Goal: Task Accomplishment & Management: Manage account settings

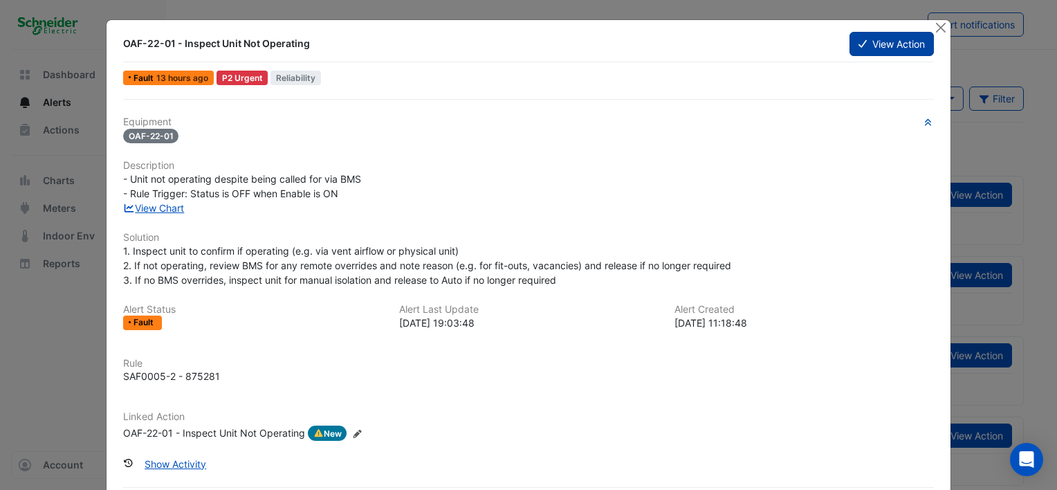
click at [877, 42] on button "View Action" at bounding box center [892, 44] width 84 height 24
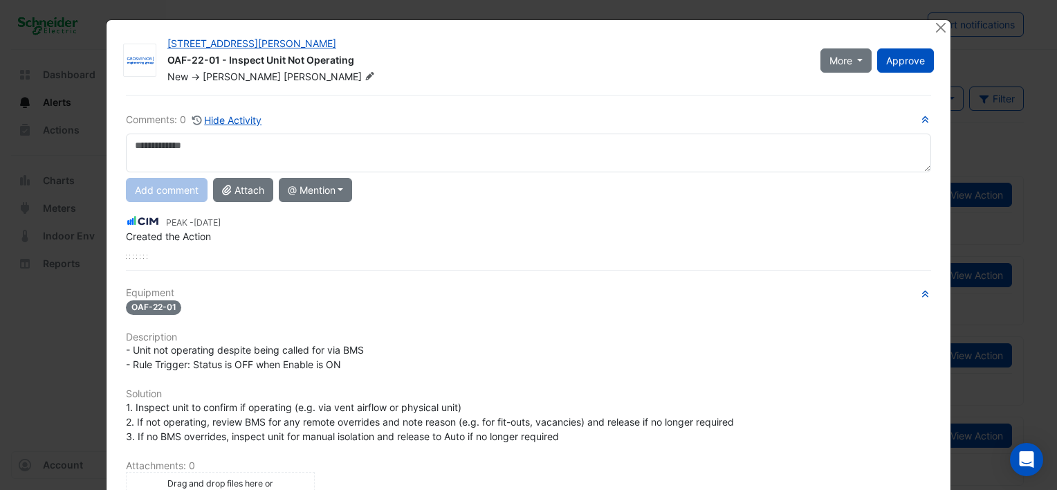
click at [185, 143] on textarea at bounding box center [528, 153] width 805 height 39
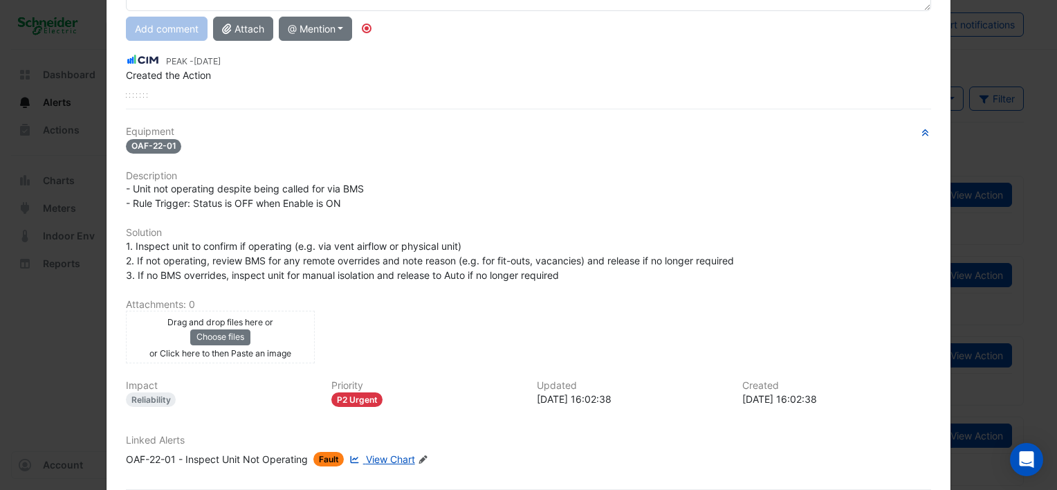
scroll to position [19, 0]
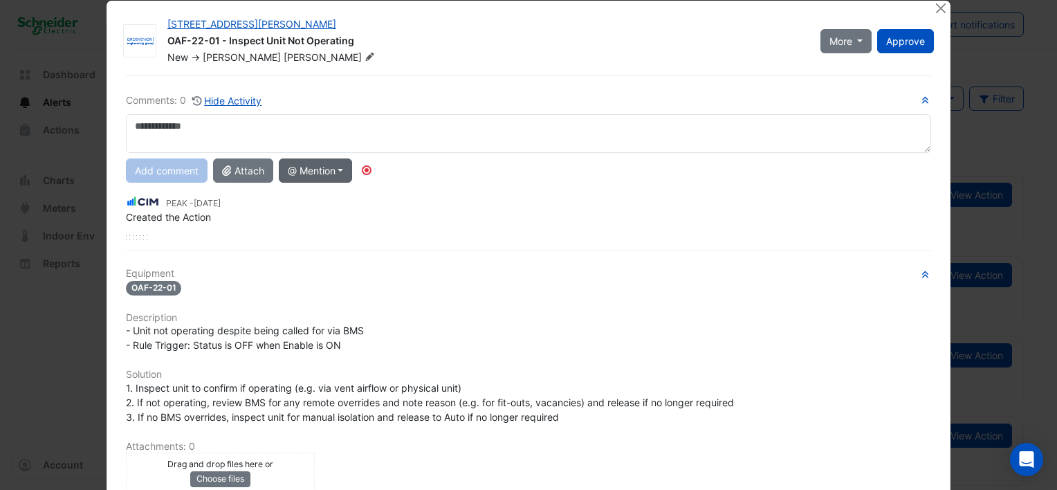
click at [338, 174] on button "@ Mention" at bounding box center [316, 170] width 74 height 24
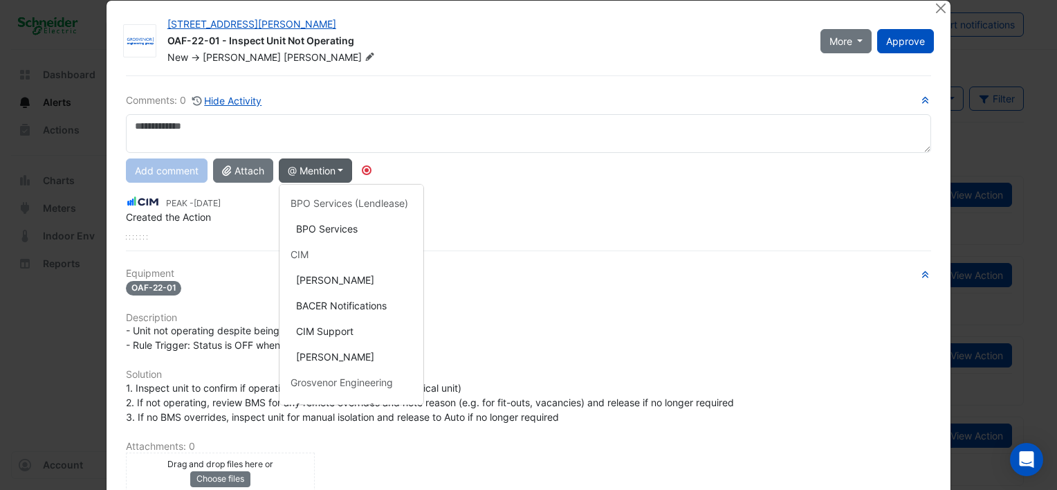
click at [604, 255] on div "Comments: 0 Hide Activity Add comment Attach @ Mention BPO Services (Lendlease)…" at bounding box center [529, 373] width 822 height 597
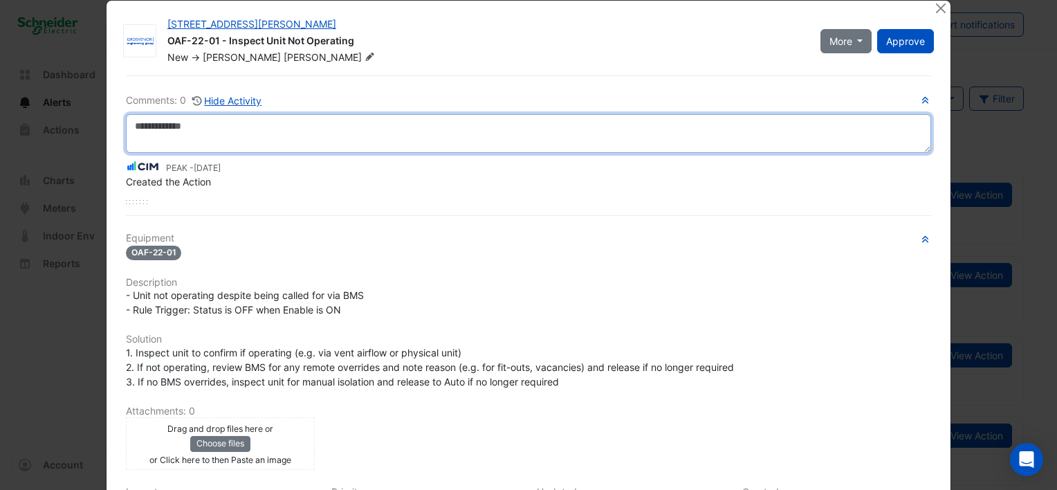
click at [291, 126] on textarea at bounding box center [528, 133] width 805 height 39
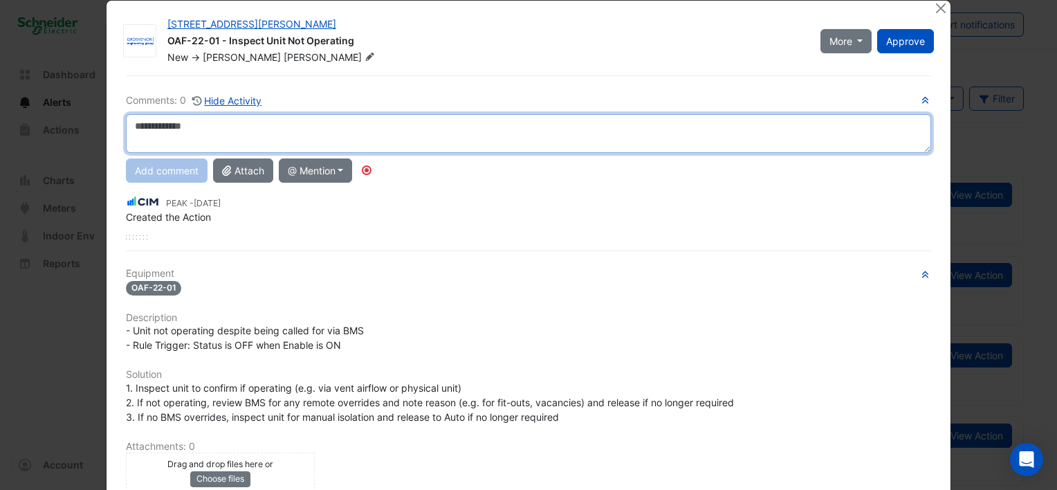
scroll to position [0, 0]
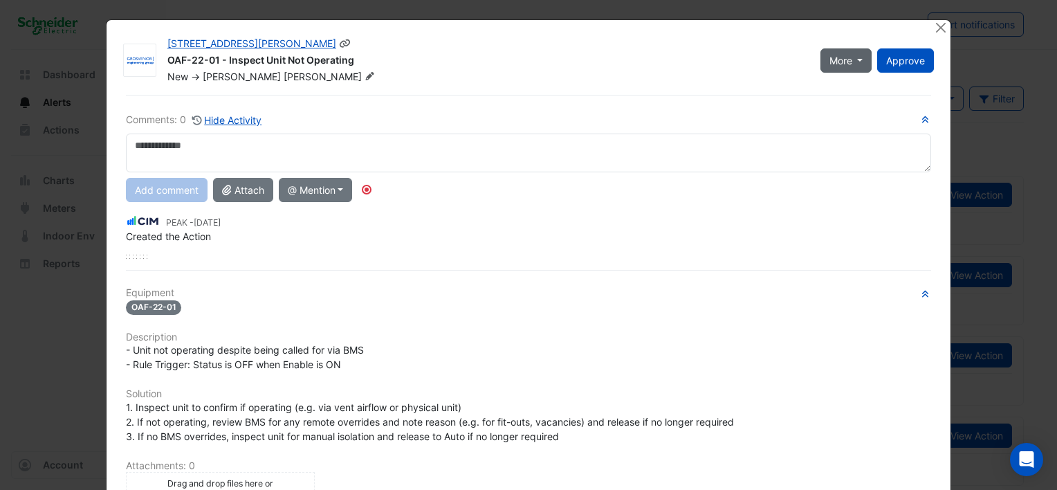
click at [857, 66] on button "More" at bounding box center [847, 60] width 52 height 24
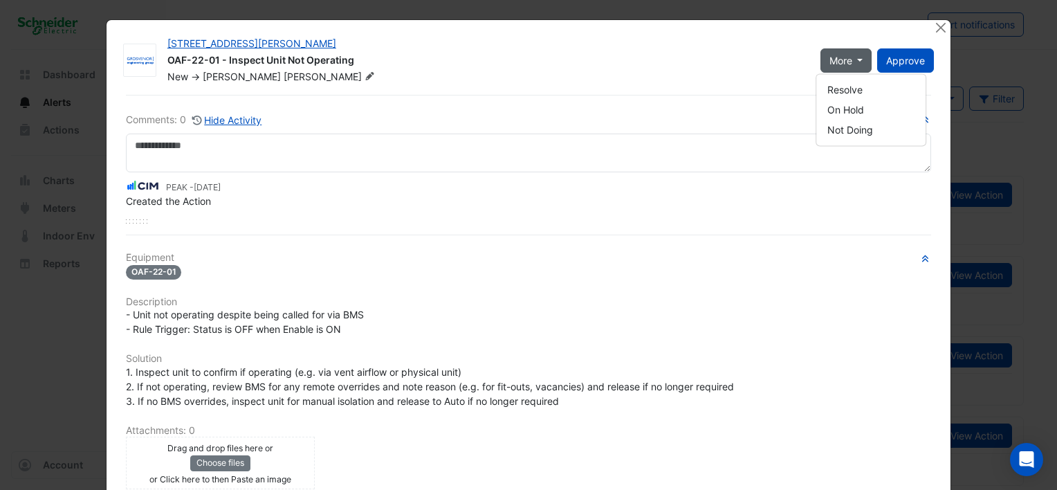
click at [404, 194] on div "Created the Action" at bounding box center [528, 201] width 805 height 15
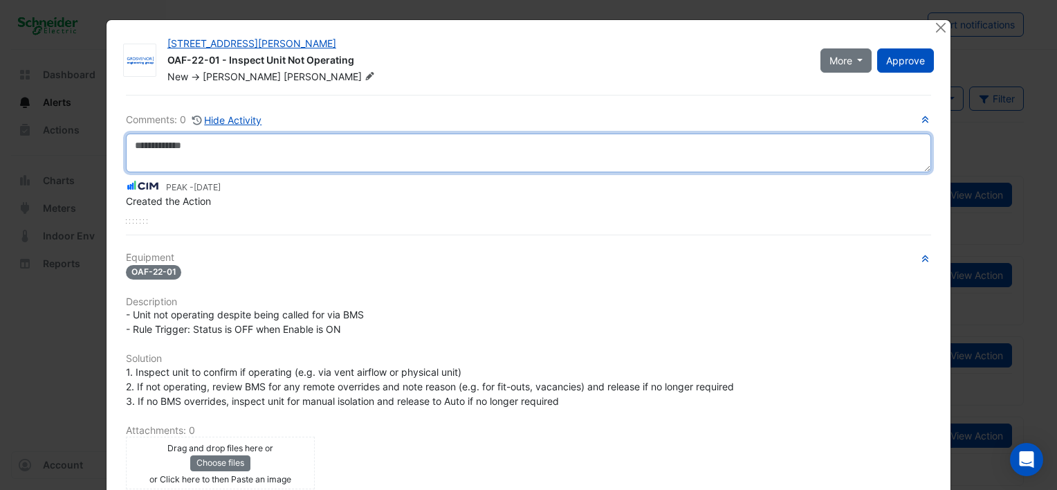
click at [300, 136] on textarea at bounding box center [528, 153] width 805 height 39
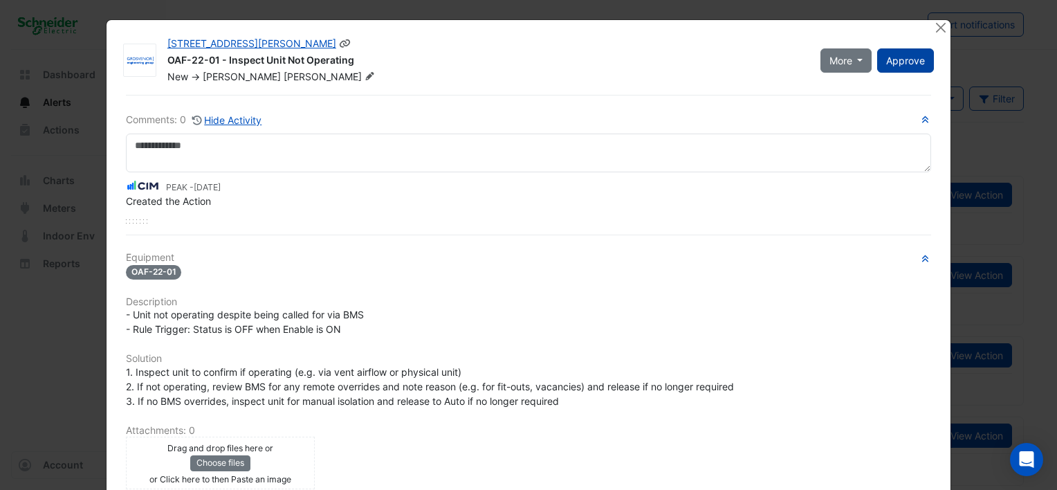
click at [902, 60] on span "Approve" at bounding box center [905, 61] width 39 height 12
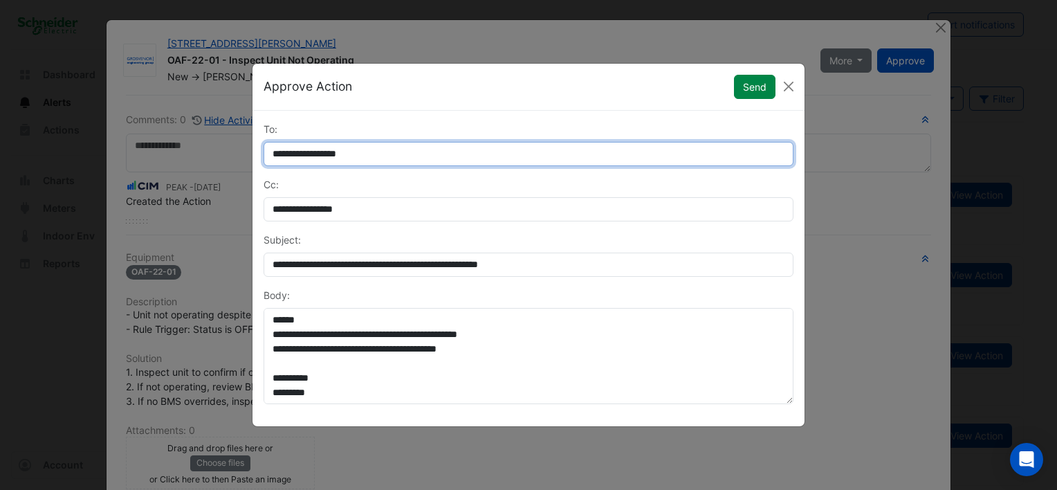
drag, startPoint x: 268, startPoint y: 154, endPoint x: 282, endPoint y: 156, distance: 14.0
click at [282, 156] on input "**********" at bounding box center [529, 154] width 530 height 24
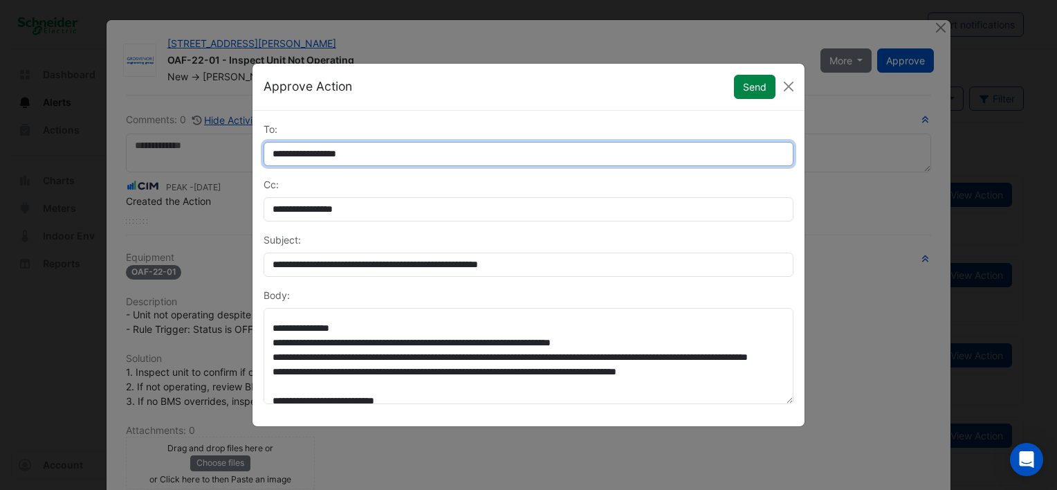
scroll to position [138, 0]
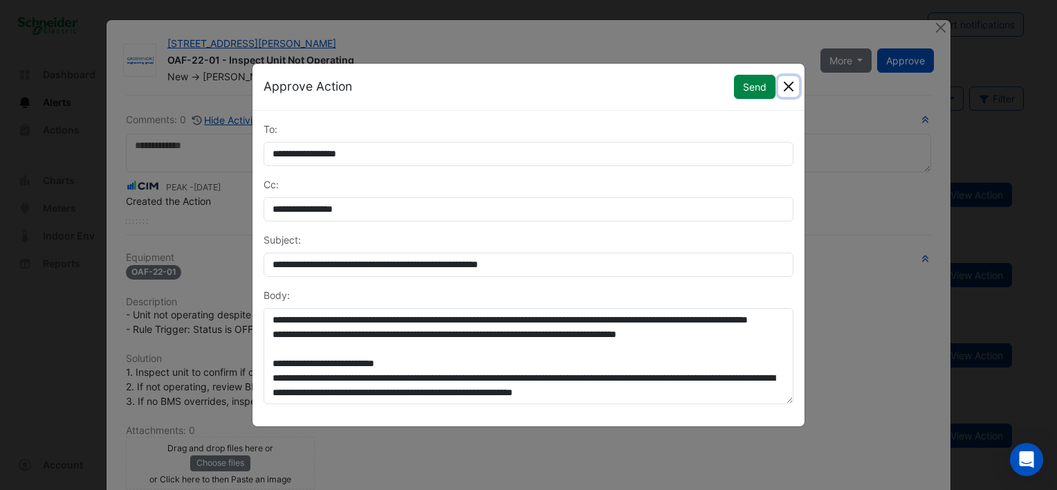
click at [789, 84] on button "Close" at bounding box center [788, 86] width 21 height 21
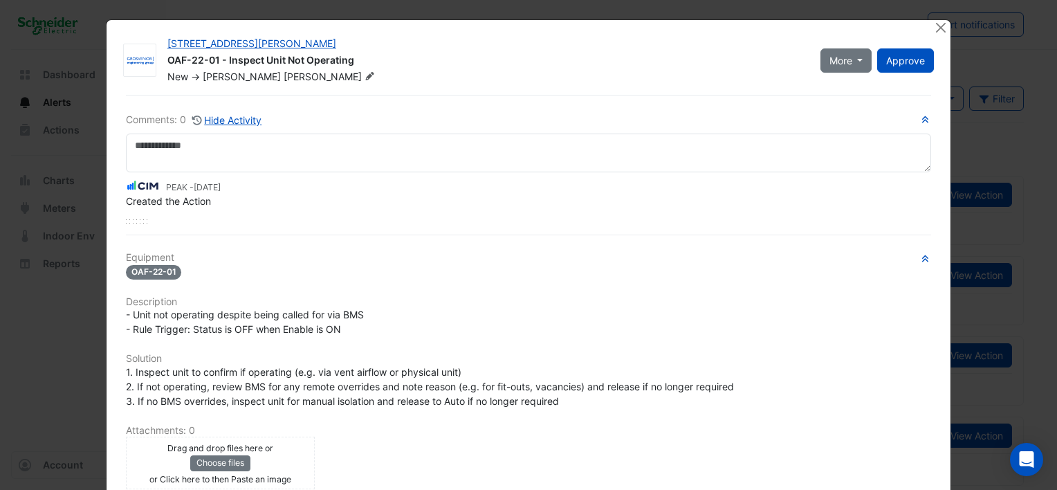
click at [337, 205] on div "Created the Action" at bounding box center [528, 201] width 805 height 15
click at [365, 76] on icon at bounding box center [370, 76] width 10 height 8
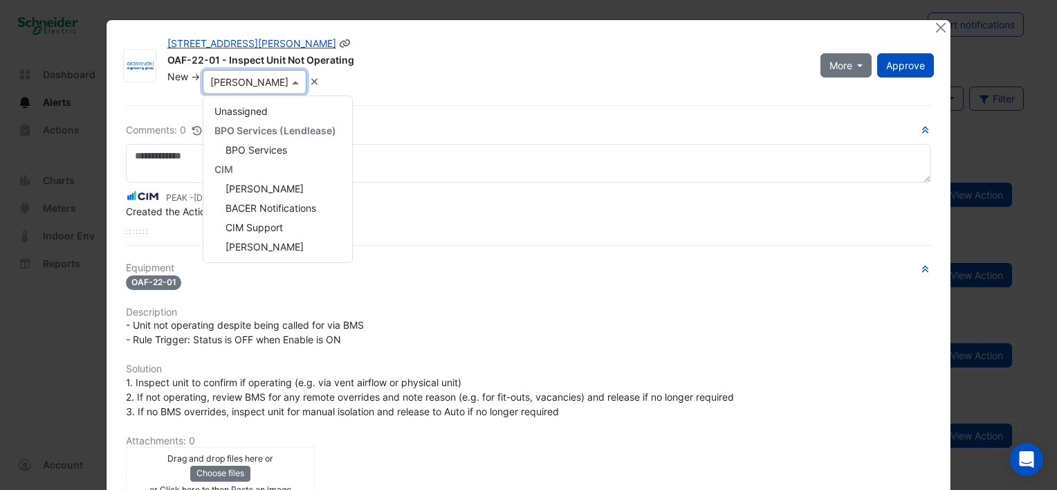
scroll to position [219, 0]
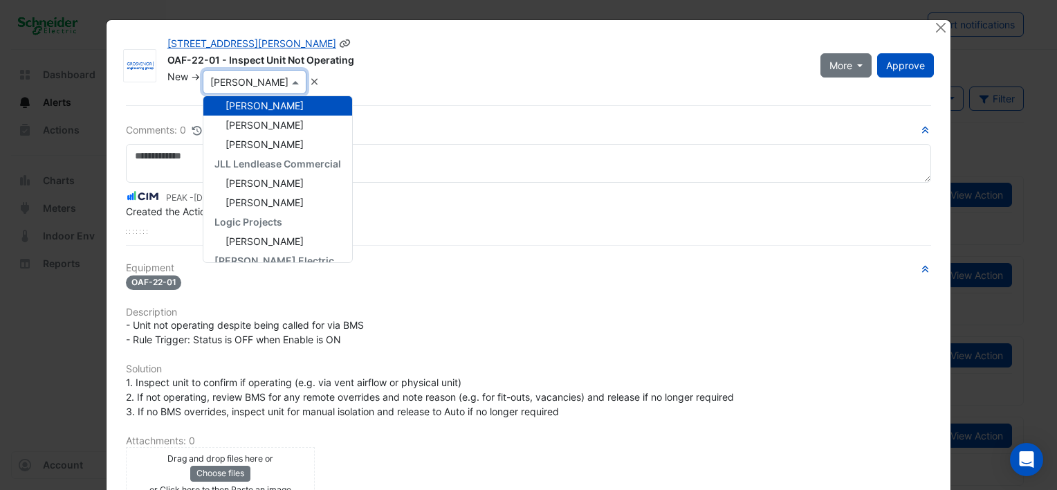
click at [615, 51] on div "[STREET_ADDRESS][PERSON_NAME]" at bounding box center [485, 45] width 637 height 17
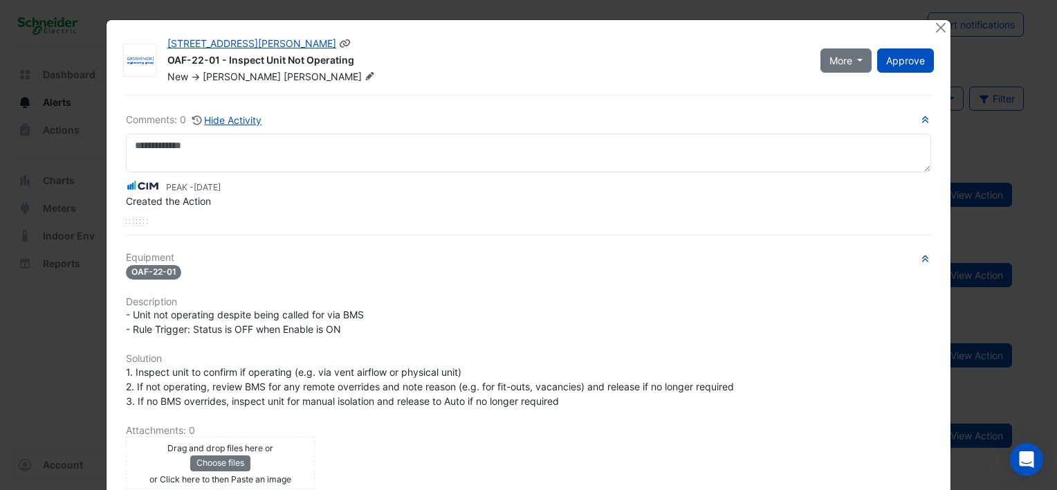
click at [365, 77] on icon at bounding box center [369, 76] width 8 height 8
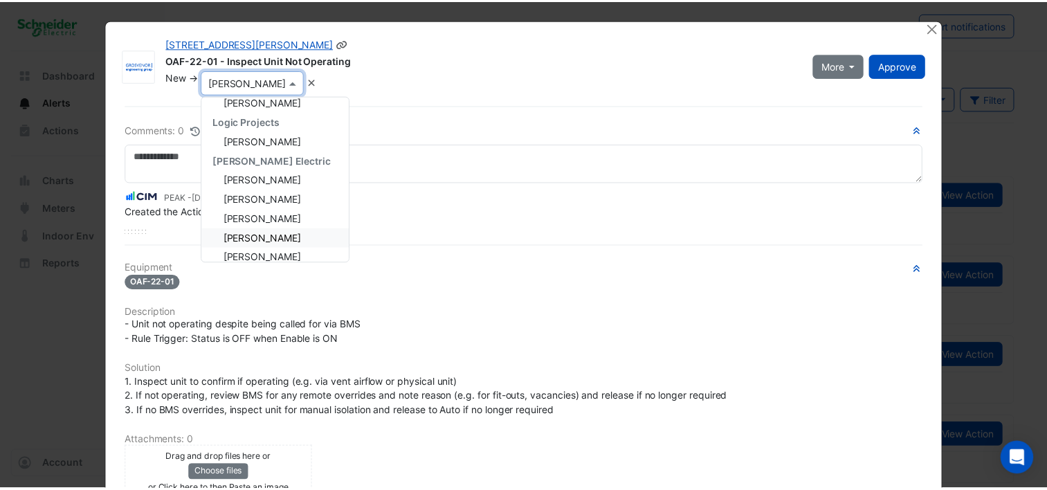
scroll to position [329, 0]
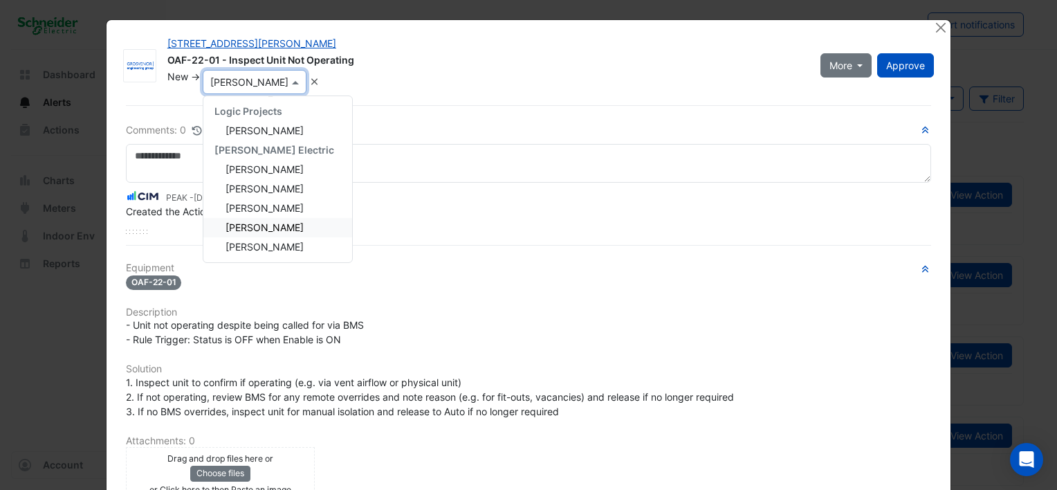
click at [545, 298] on div "Equipment OAF-22-01 Description - Unit not operating despite being called for v…" at bounding box center [528, 438] width 805 height 352
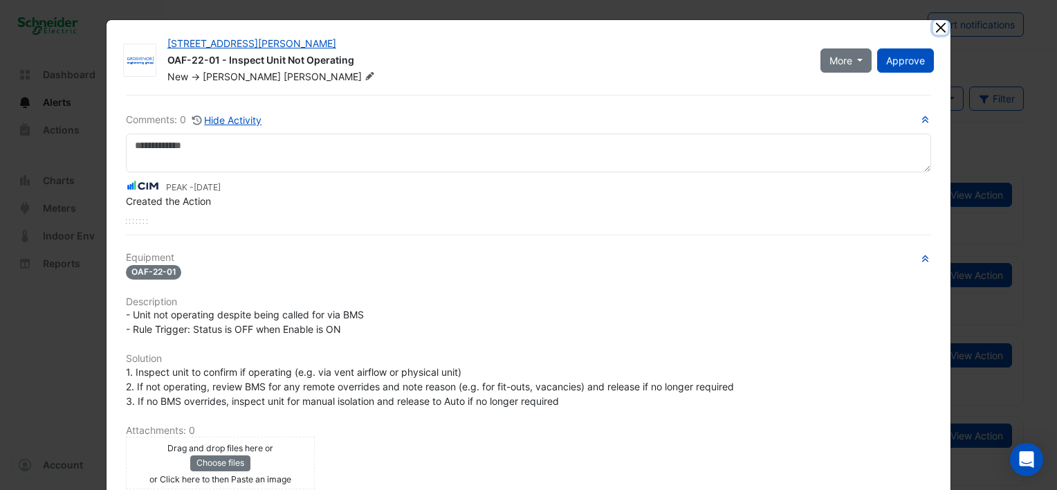
click at [933, 28] on button "Close" at bounding box center [940, 27] width 15 height 15
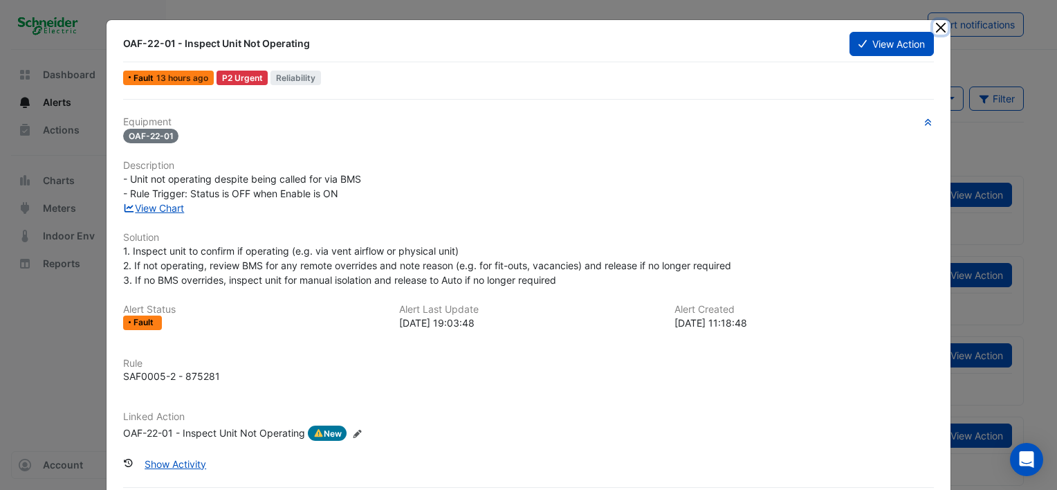
click at [936, 28] on button "Close" at bounding box center [940, 27] width 15 height 15
